Goal: Information Seeking & Learning: Learn about a topic

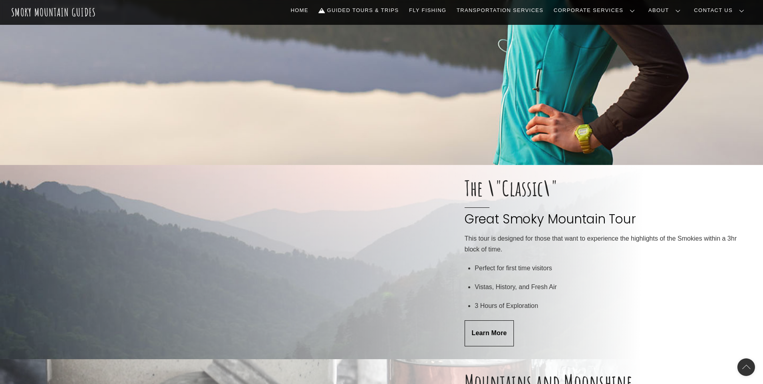
scroll to position [281, 0]
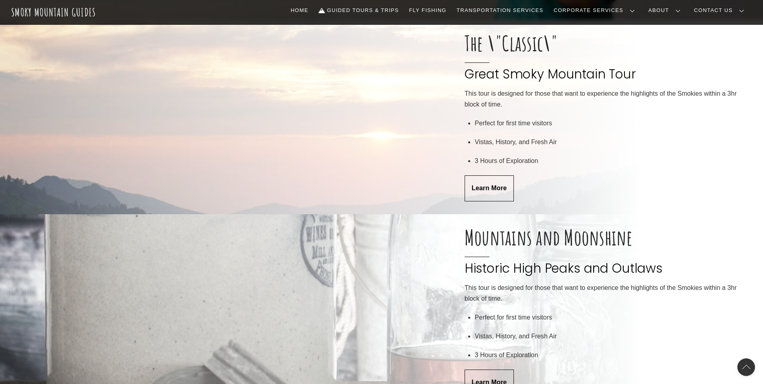
scroll to position [441, 0]
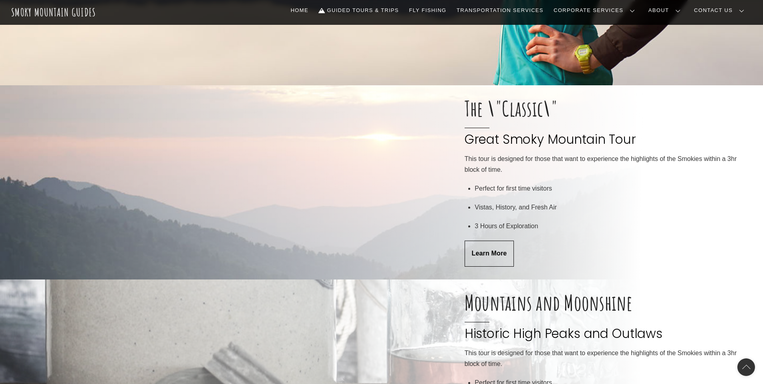
scroll to position [321, 0]
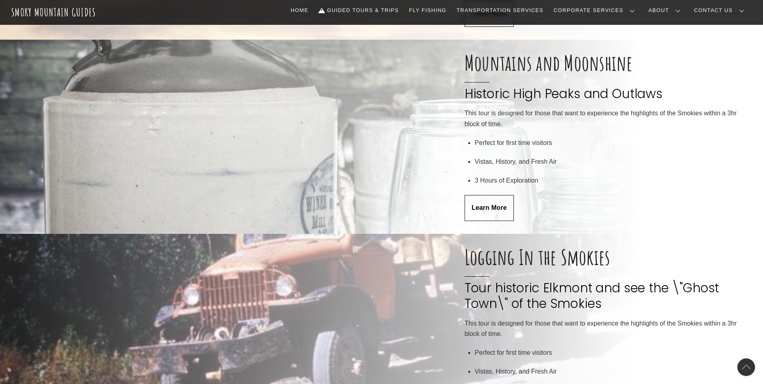
scroll to position [521, 0]
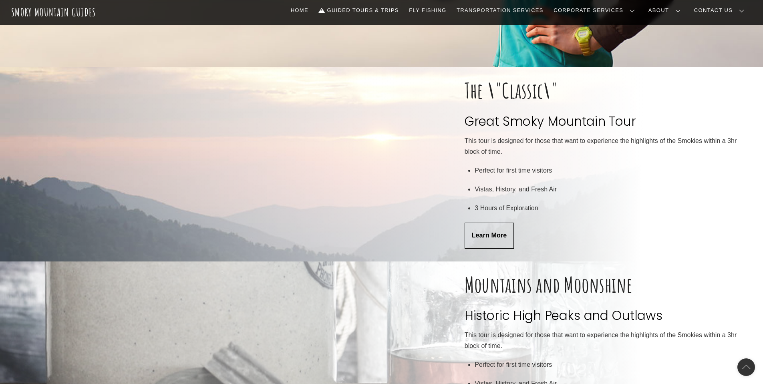
scroll to position [321, 0]
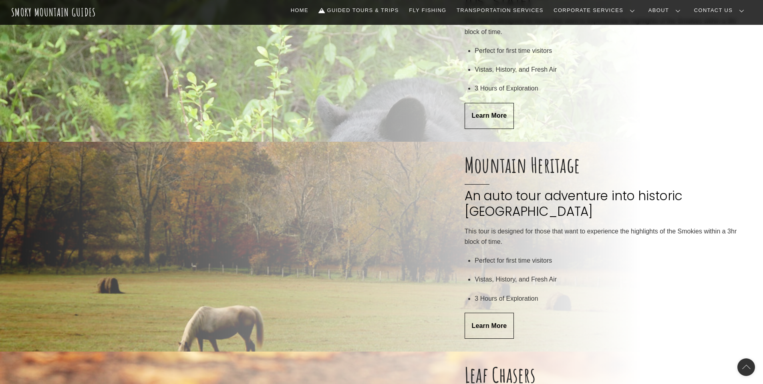
scroll to position [1363, 0]
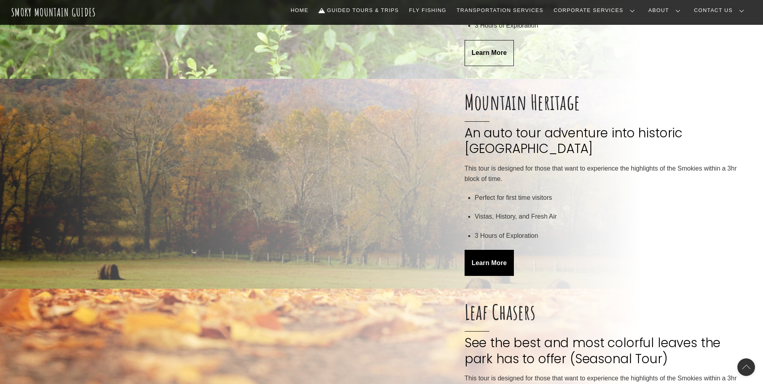
click at [470, 250] on link "Learn More" at bounding box center [489, 263] width 49 height 26
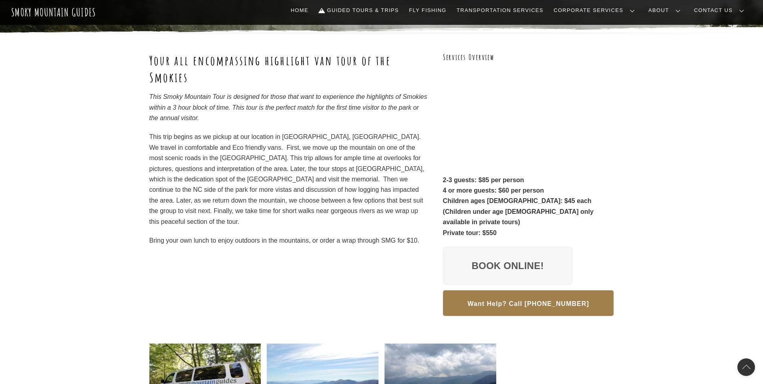
scroll to position [40, 0]
